Goal: Task Accomplishment & Management: Manage account settings

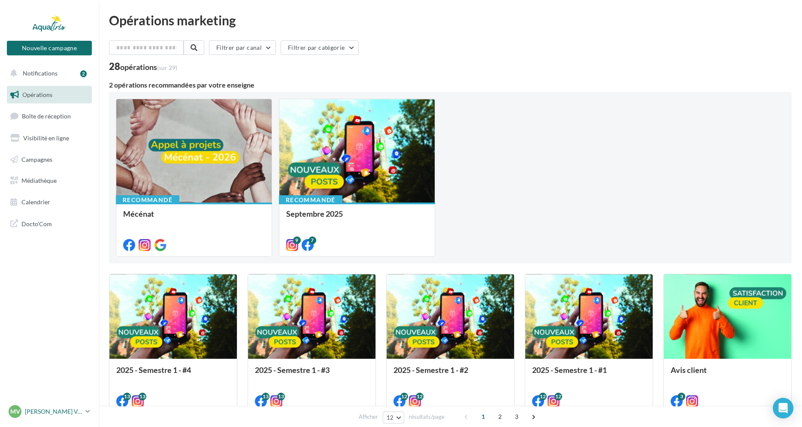
click at [20, 412] on div "MV" at bounding box center [15, 411] width 13 height 13
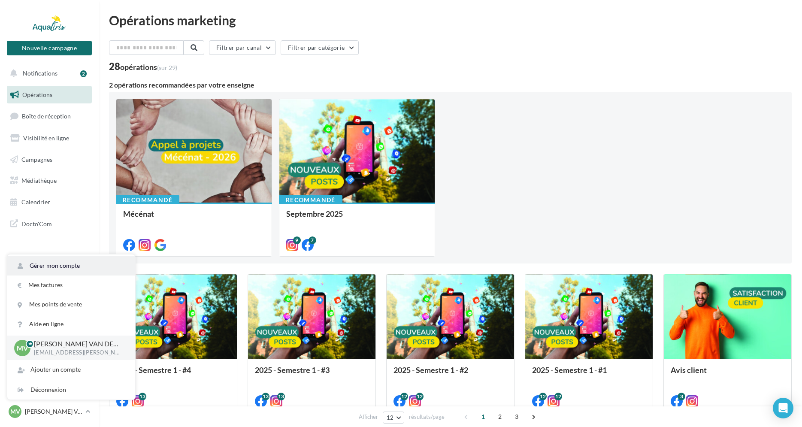
click at [60, 265] on link "Gérer mon compte" at bounding box center [71, 265] width 128 height 19
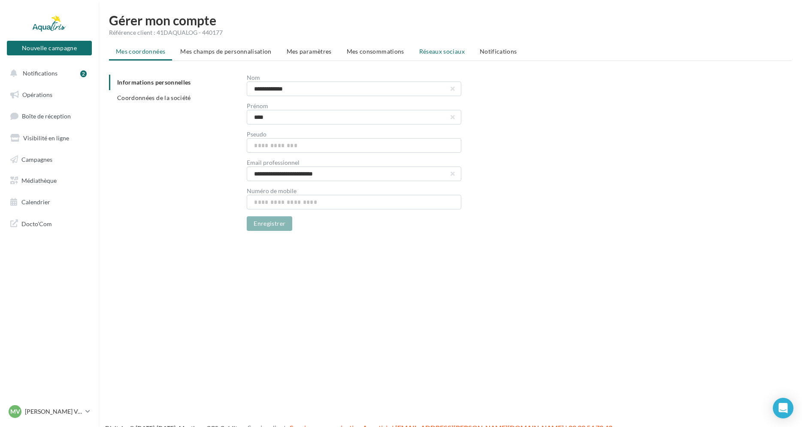
click at [434, 49] on span "Réseaux sociaux" at bounding box center [441, 51] width 45 height 7
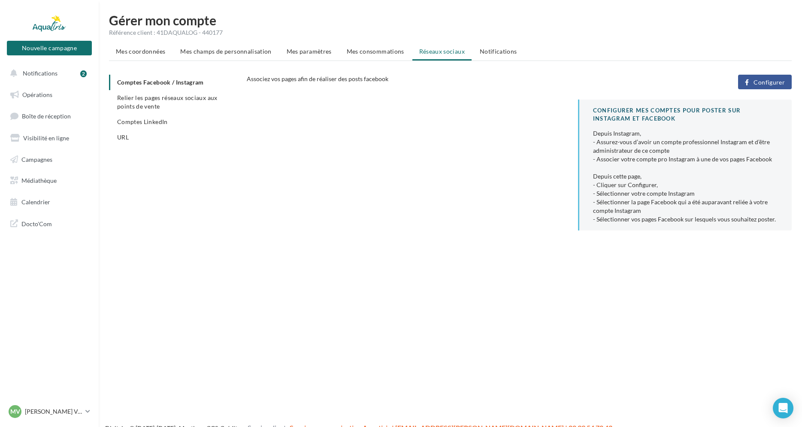
click at [772, 81] on span "Configurer" at bounding box center [769, 82] width 31 height 7
click at [756, 80] on span "Configurer" at bounding box center [769, 82] width 31 height 7
click at [764, 83] on span "Configurer" at bounding box center [769, 82] width 31 height 7
click at [765, 82] on span "Configurer" at bounding box center [769, 82] width 31 height 7
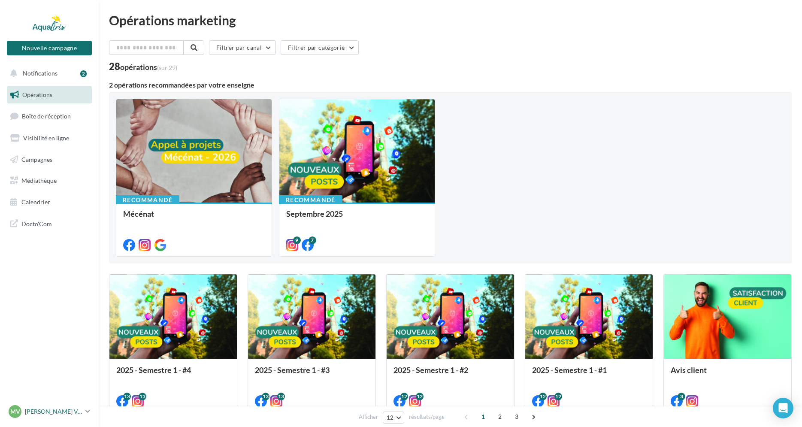
click at [41, 414] on p "[PERSON_NAME] VAN DER [PERSON_NAME]" at bounding box center [53, 411] width 57 height 9
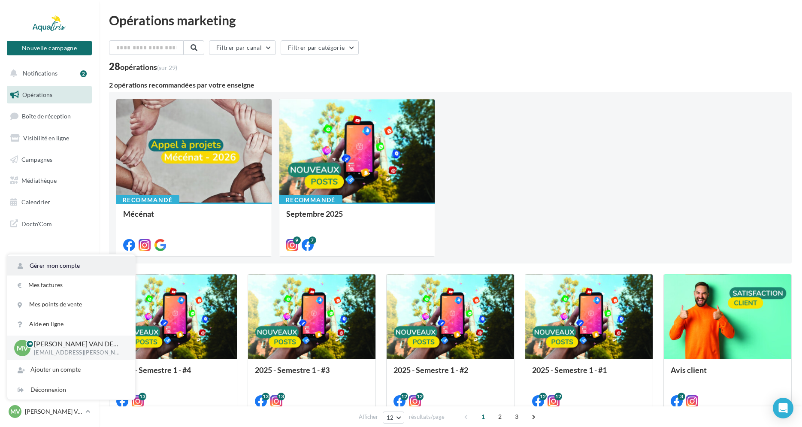
click at [69, 262] on link "Gérer mon compte" at bounding box center [71, 265] width 128 height 19
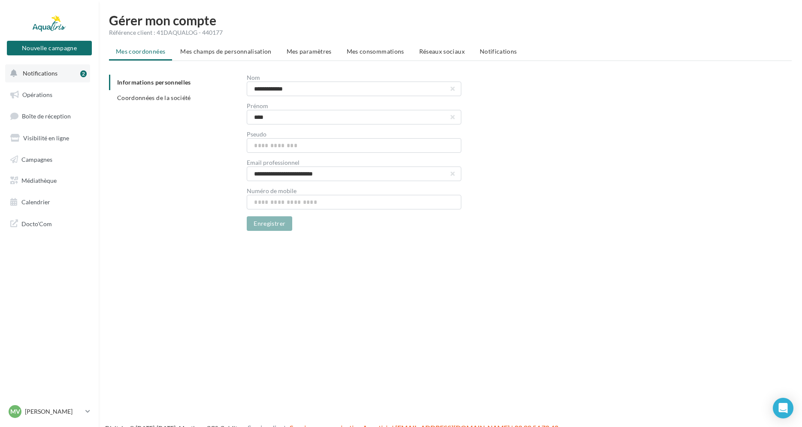
click at [57, 76] on button "Notifications 2" at bounding box center [47, 73] width 85 height 18
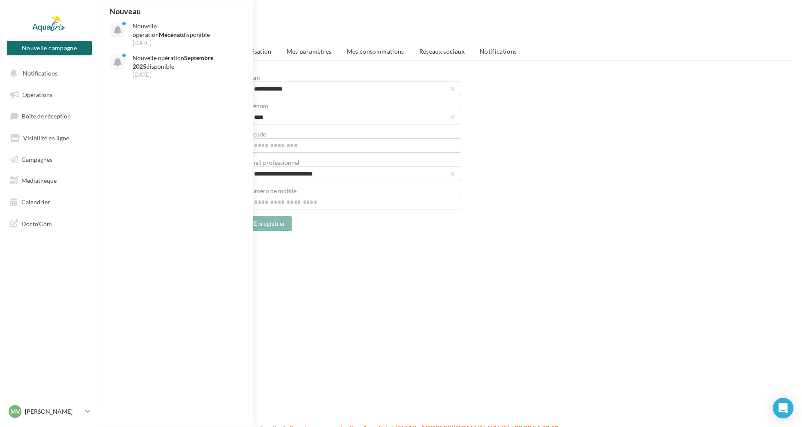
click at [399, 257] on div "Nouvelle campagne Nouvelle campagne Notifications Nouveau Nouvelle opération Mé…" at bounding box center [401, 227] width 802 height 427
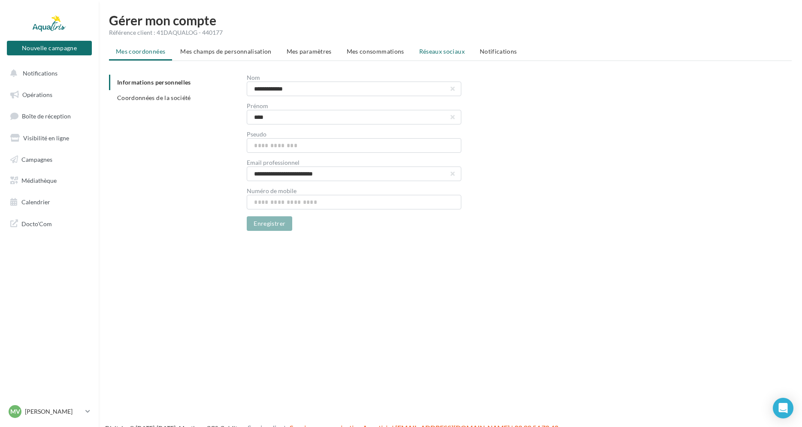
click at [448, 50] on span "Réseaux sociaux" at bounding box center [441, 51] width 45 height 7
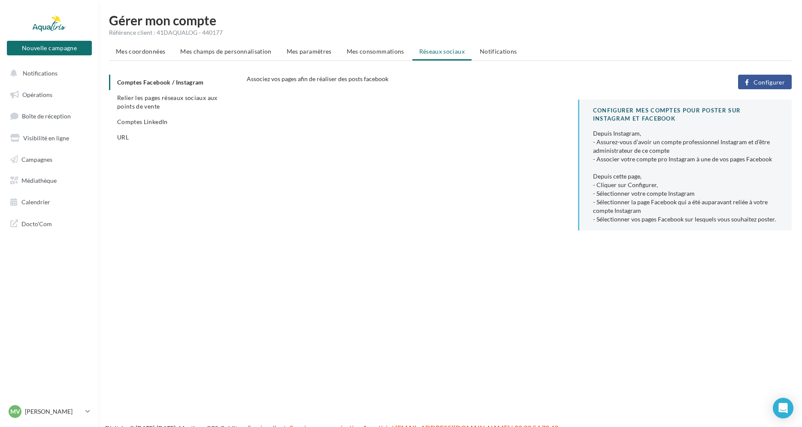
click at [763, 82] on span "Configurer" at bounding box center [769, 82] width 31 height 7
